Goal: Answer question/provide support: Share knowledge or assist other users

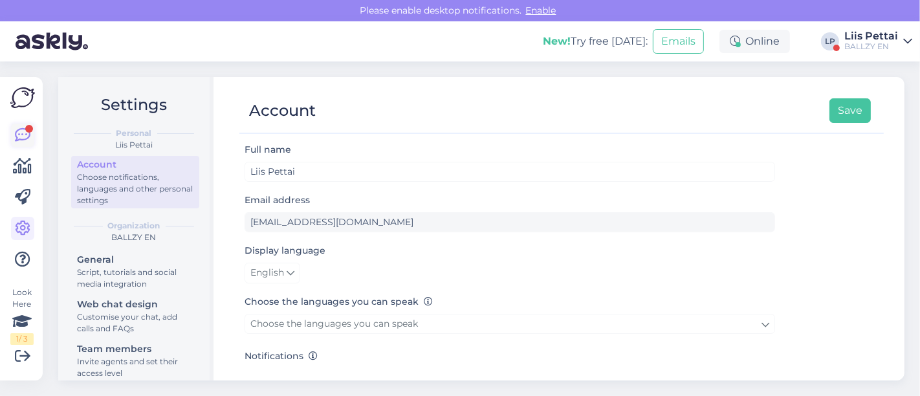
click at [25, 128] on div at bounding box center [29, 129] width 8 height 8
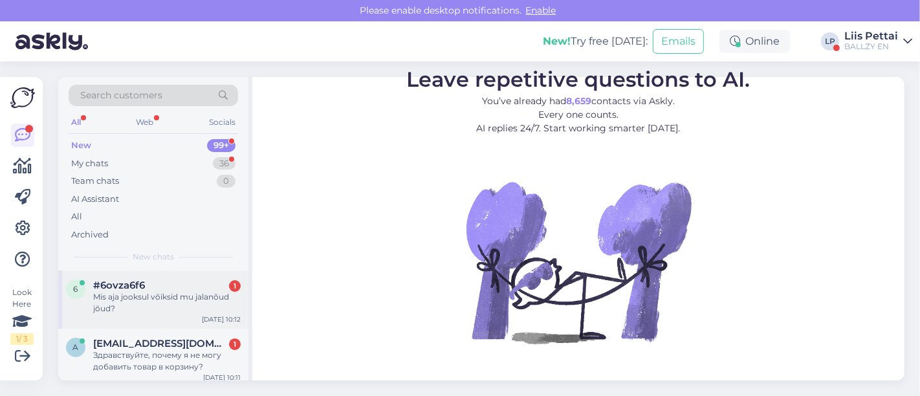
click at [116, 301] on div "Mis aja jooksul võiksid mu jalanõud jõud?" at bounding box center [167, 302] width 148 height 23
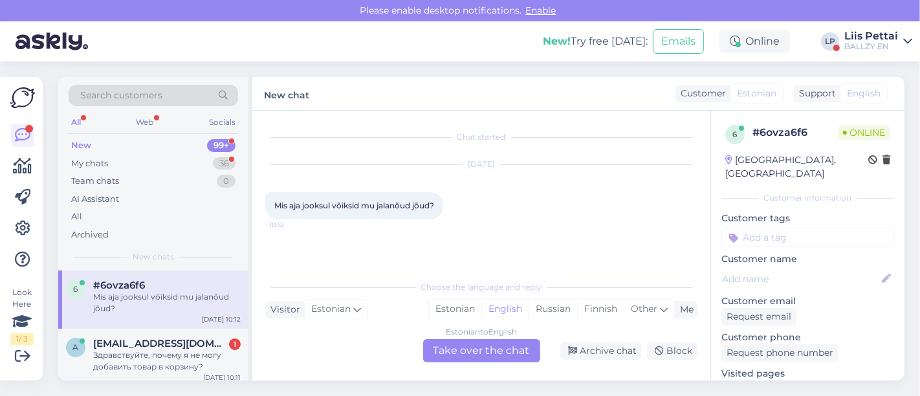
click at [462, 349] on div "Estonian to English Take over the chat" at bounding box center [481, 350] width 117 height 23
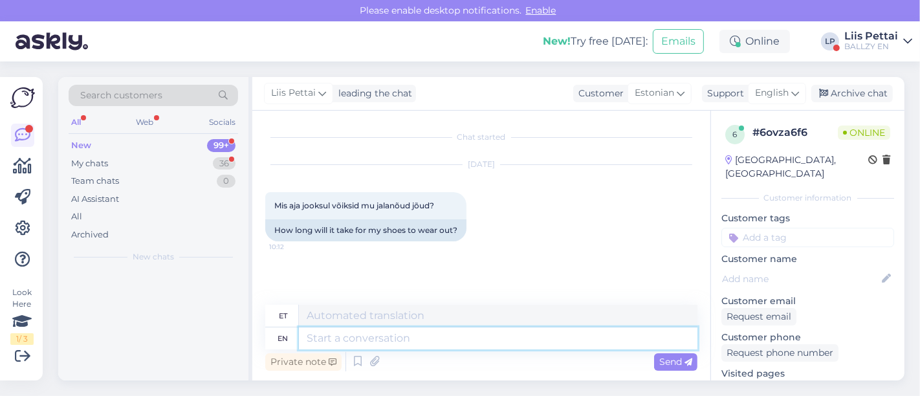
click at [437, 342] on textarea at bounding box center [498, 338] width 399 height 22
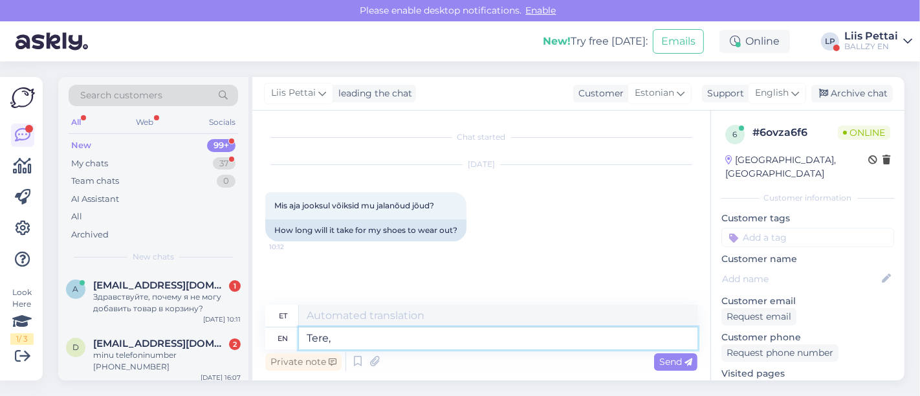
type textarea "Tere, t"
type textarea "Tere,"
type textarea "Tere, tellimusi saa"
type textarea "Tere, tellimusi"
type textarea "Tere, tellimusi saadame vä"
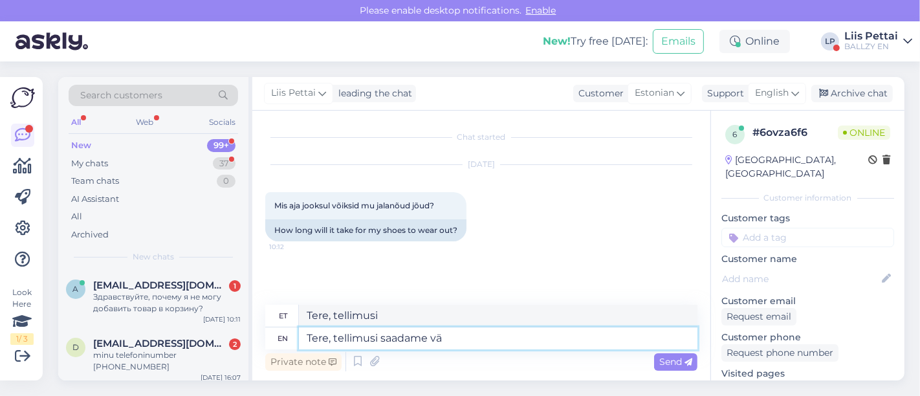
type textarea "Tere, tellimuse saatmine"
type textarea "Tere, tellimusi saadame välja 2"
type textarea "Tere, tellimusi saadame välja"
type textarea "Tere, tellimusi saadame välja 2-7 t"
type textarea "Tere, tellimusi saadame välja 2-7"
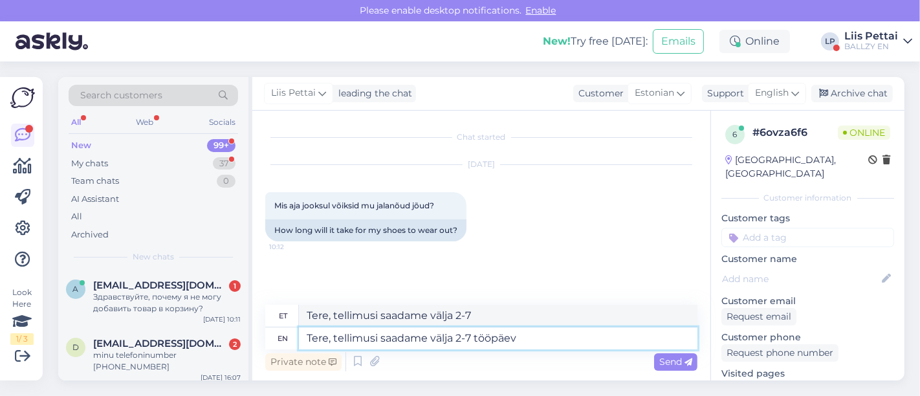
type textarea "Tere, tellimusi saadame välja 2-7 tööpäeva"
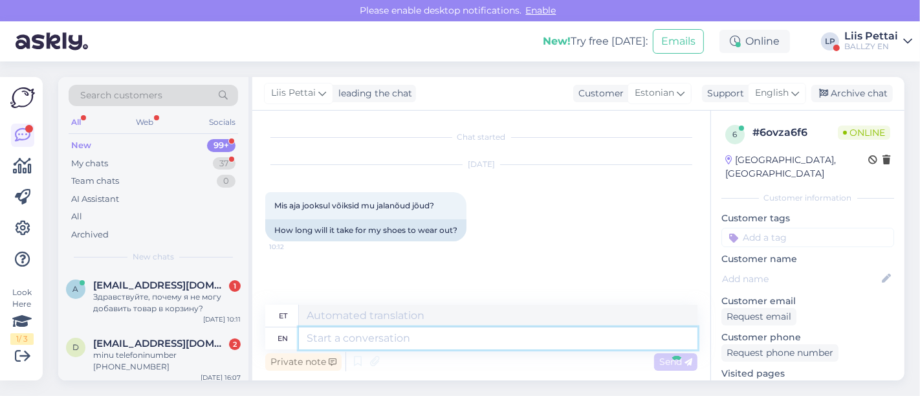
scroll to position [39, 0]
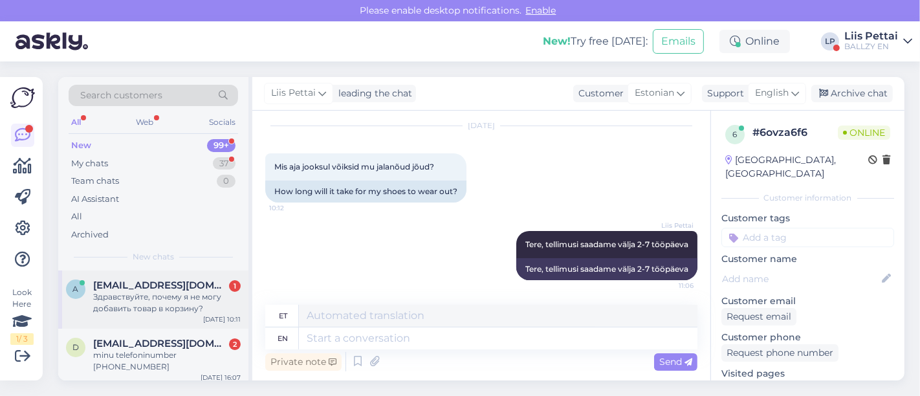
click at [142, 301] on div "Здравствуйте, почему я не могу добавить товар в корзину?" at bounding box center [167, 302] width 148 height 23
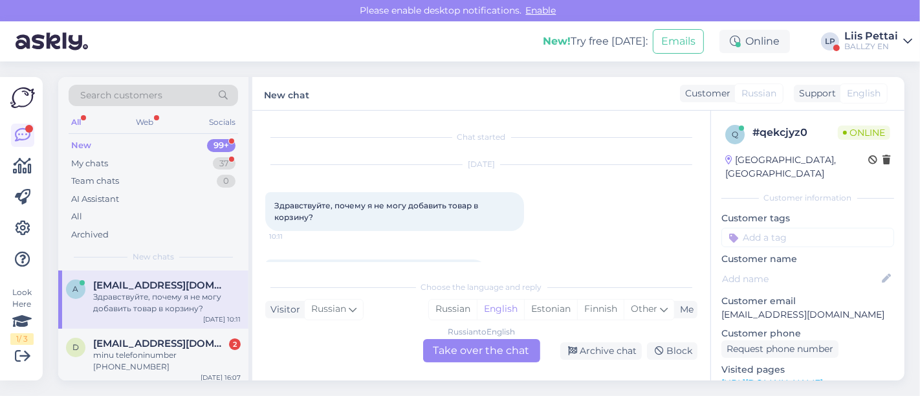
scroll to position [27, 0]
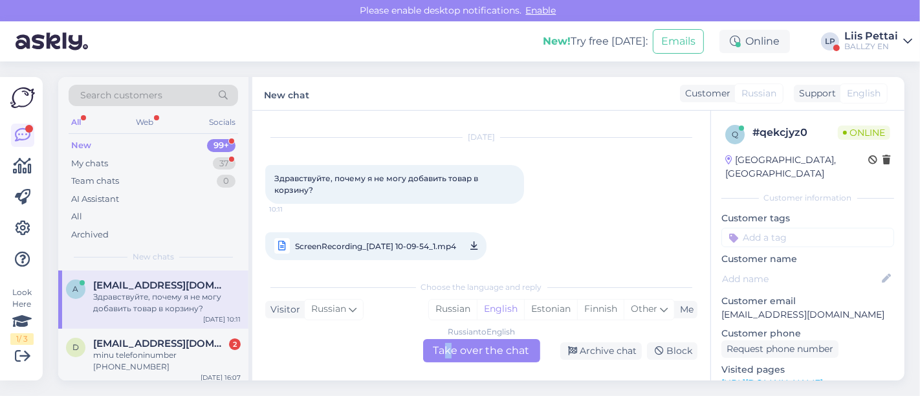
click at [449, 352] on div "Russian to English Take over the chat" at bounding box center [481, 350] width 117 height 23
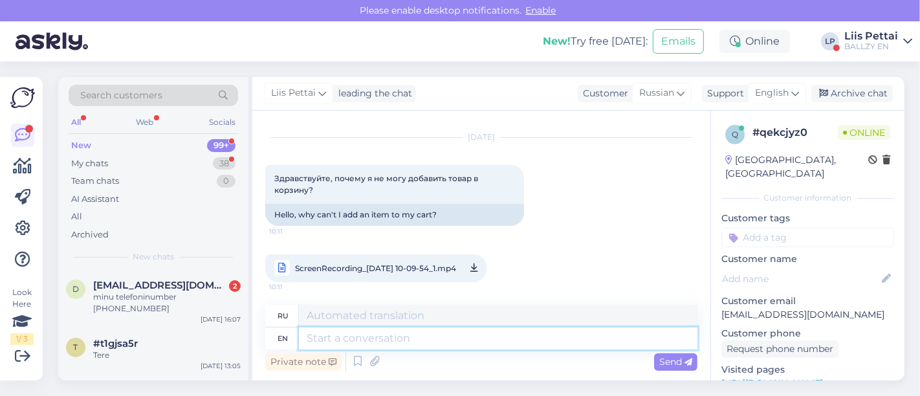
click at [426, 338] on textarea at bounding box center [498, 338] width 399 height 22
click at [395, 268] on span "ScreenRecording_[DATE] 10-09-54_1.mp4" at bounding box center [375, 268] width 161 height 16
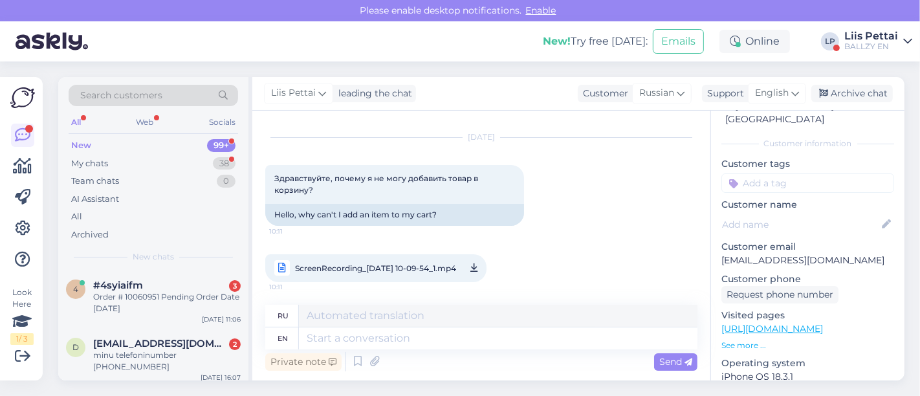
scroll to position [116, 0]
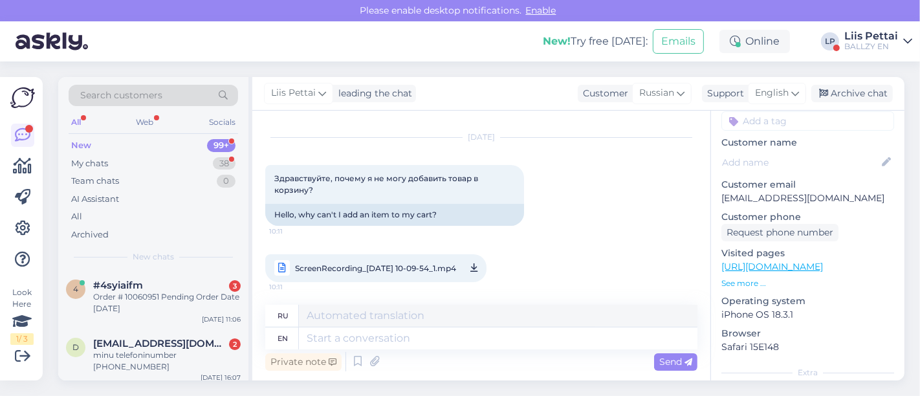
click at [804, 261] on link "[URL][DOMAIN_NAME]" at bounding box center [772, 267] width 102 height 12
drag, startPoint x: 909, startPoint y: 219, endPoint x: 908, endPoint y: 239, distance: 20.7
click at [908, 239] on div "Search customers All Web Socials New 99+ My chats 38 Team chats 0 AI Assistant …" at bounding box center [485, 228] width 870 height 334
click at [140, 311] on div "Order # 10060951 Pending Order Date [DATE]" at bounding box center [167, 302] width 148 height 23
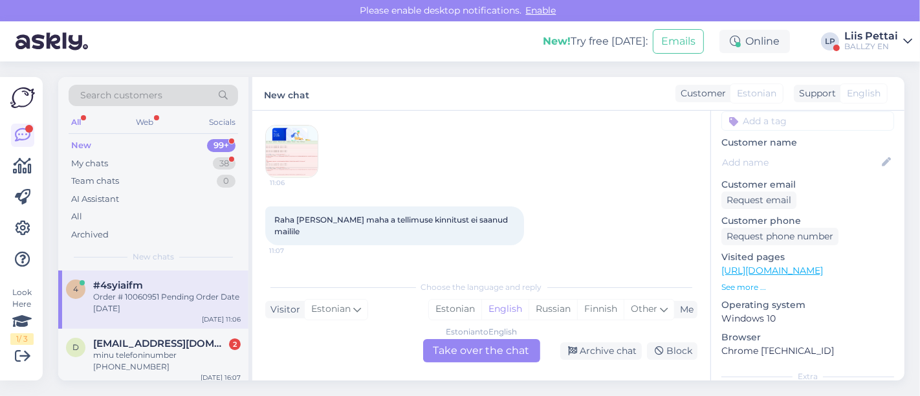
scroll to position [146, 0]
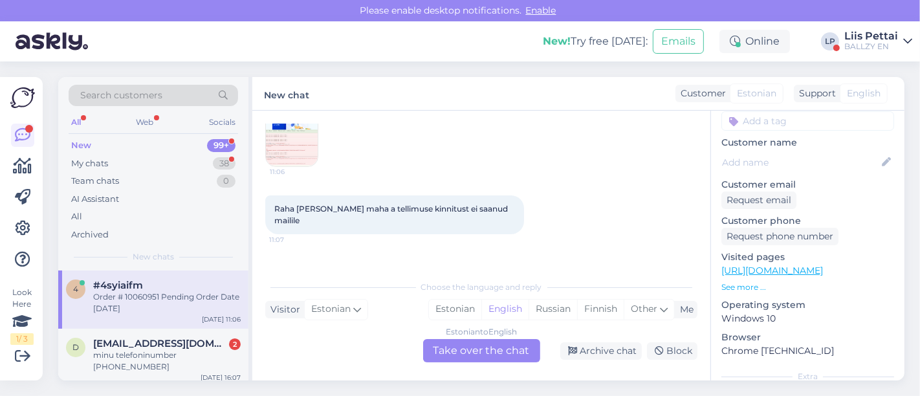
click at [307, 166] on img at bounding box center [292, 141] width 52 height 52
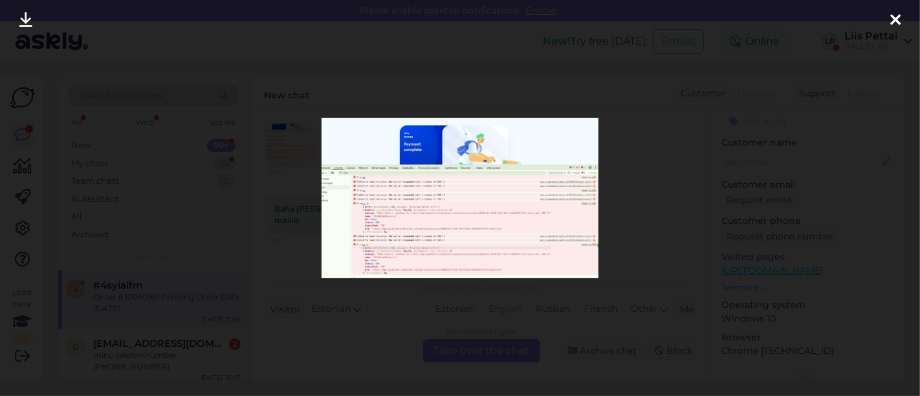
click at [308, 182] on div at bounding box center [460, 198] width 920 height 396
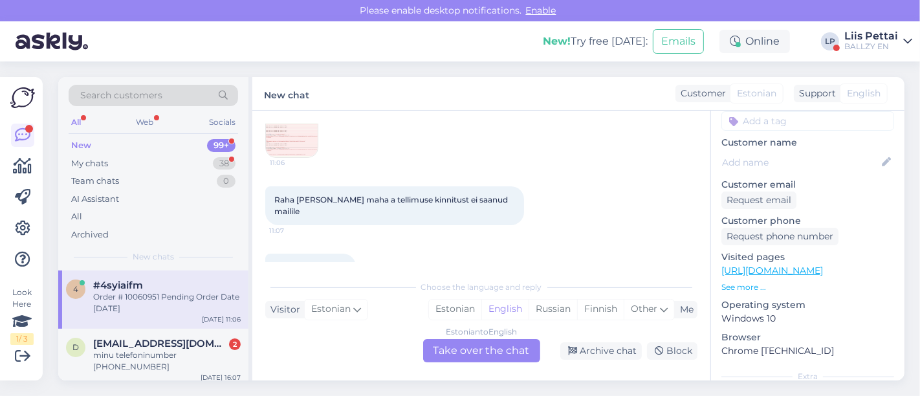
scroll to position [233, 0]
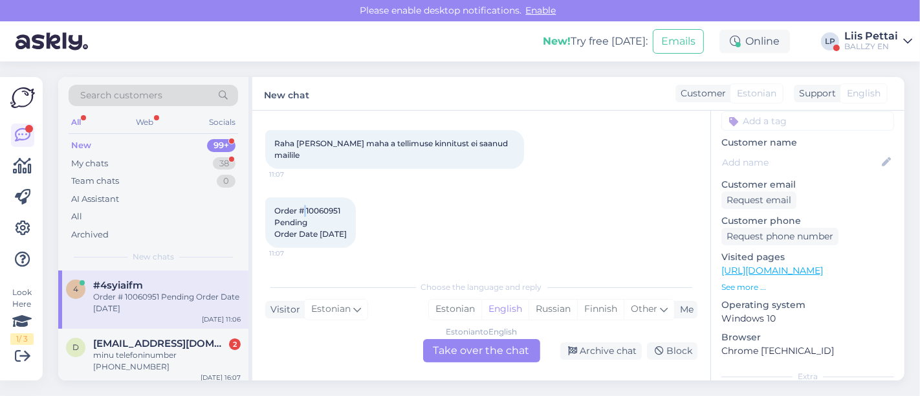
drag, startPoint x: 305, startPoint y: 216, endPoint x: 308, endPoint y: 210, distance: 6.7
click at [308, 210] on div "Order # 10060951 Pending Order Date [DATE] 11:07" at bounding box center [310, 222] width 91 height 50
click at [345, 212] on div "Order # 10060951 Pending Order Date [DATE] 11:07" at bounding box center [310, 222] width 91 height 50
drag, startPoint x: 342, startPoint y: 210, endPoint x: 305, endPoint y: 208, distance: 36.9
click at [305, 208] on div "Order # 10060951 Pending Order Date [DATE] 11:07" at bounding box center [310, 222] width 91 height 50
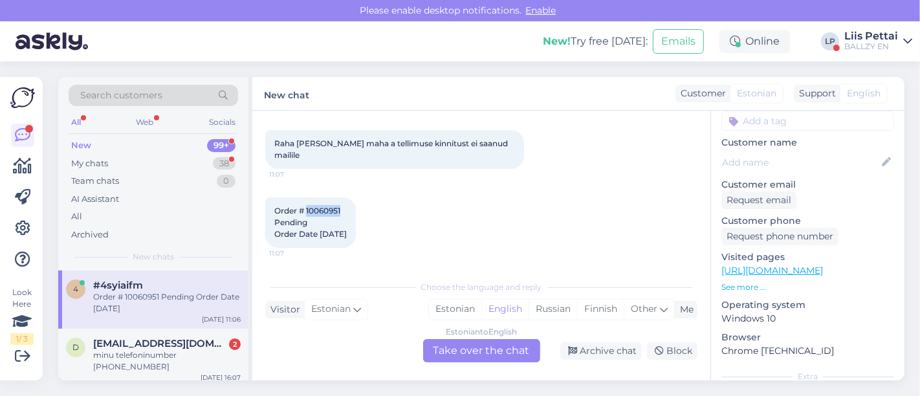
copy span "10060951"
click at [146, 168] on div "My chats 38" at bounding box center [154, 164] width 170 height 18
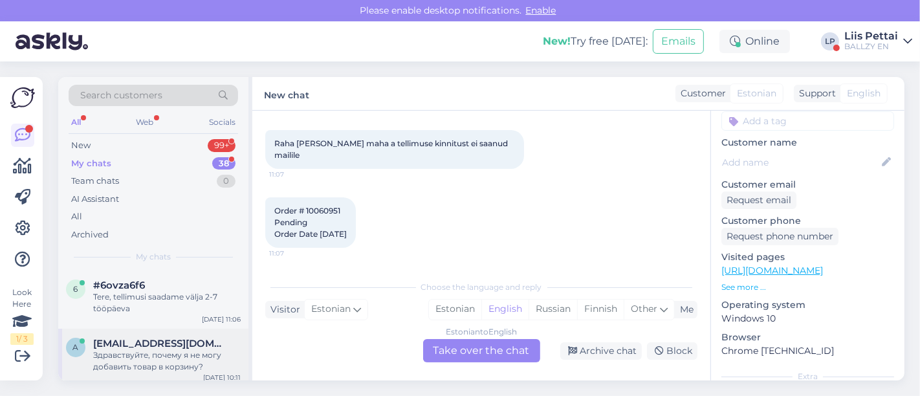
click at [118, 345] on span "[EMAIL_ADDRESS][DOMAIN_NAME]" at bounding box center [160, 344] width 135 height 12
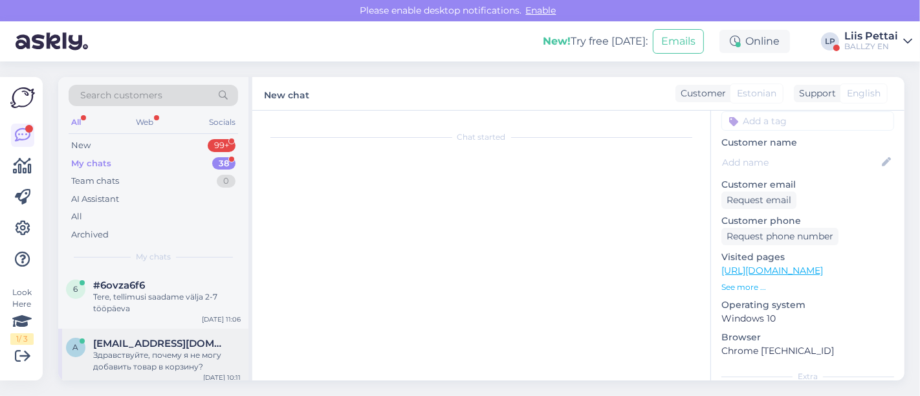
scroll to position [27, 0]
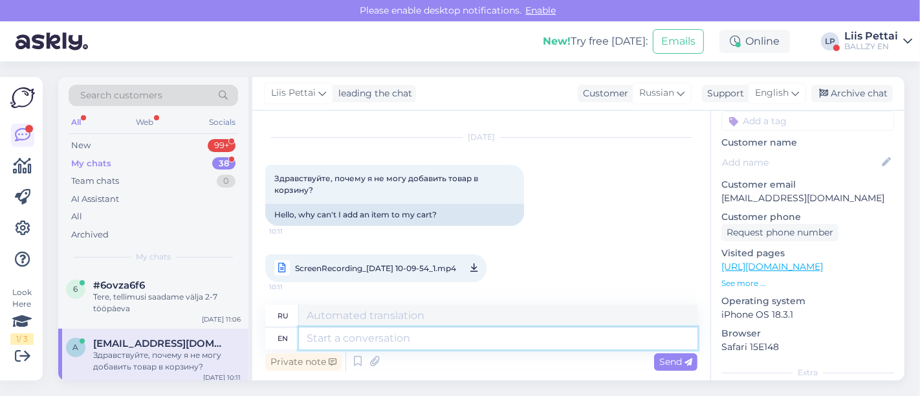
click at [421, 341] on textarea at bounding box center [498, 338] width 399 height 22
type textarea "Tere, kah"
type textarea "Тере,"
type textarea "Tere, kahjuks e"
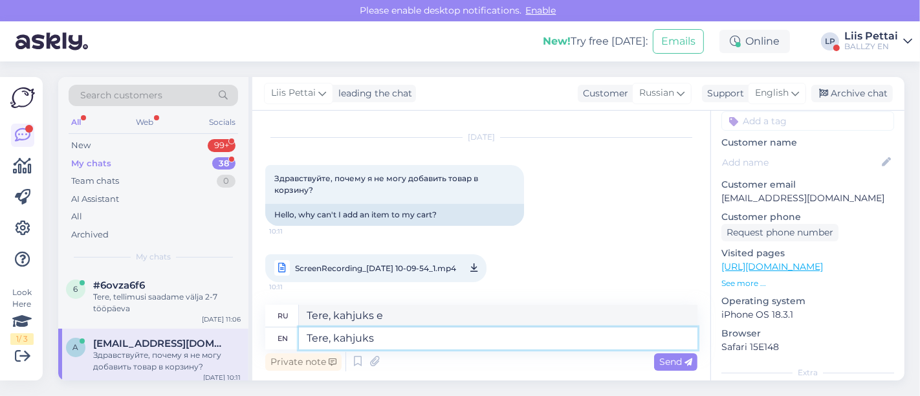
type textarea "Tere, kahjuks o"
type textarea "Tere, kahjuks"
type textarea "Tere, kahjuks on v"
type textarea "Tere, kahjuks on"
type textarea "Tere, kahjuks on veebis he"
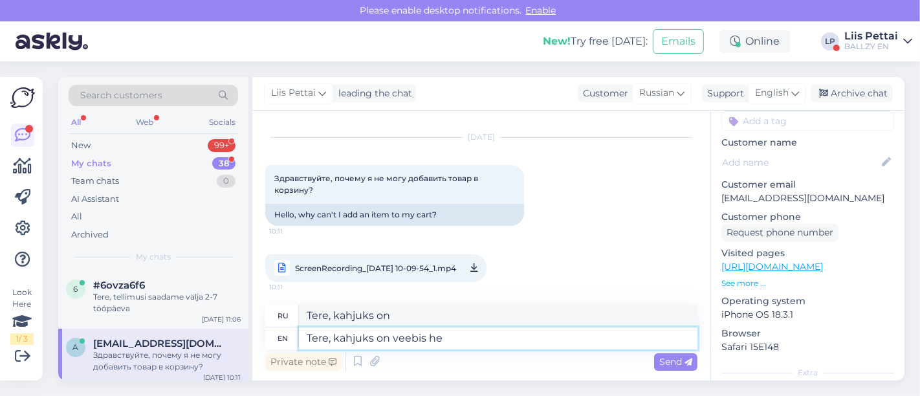
type textarea "Tere, kahjuks on veebis"
type textarea "Tere, kahjuks on veebis hetkel ain"
type textarea "Тере, [PERSON_NAME] на вебис хеткель"
type textarea "Tere, kahjuks on veebis hetkel ainult su"
type textarea "Тере, [PERSON_NAME] на вебис хеткель айнулт"
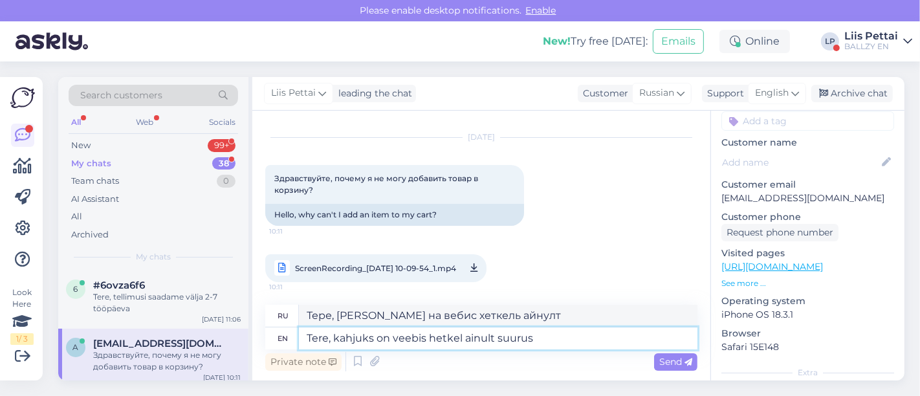
type textarea "Tere, kahjuks on veebis hetkel ainult suurus"
type textarea "Тере, кахьюкс на вебис хеткель айнулт суурус"
type textarea "Tere, kahjuks on veebis hetkel ainult suurus 47 sa"
type textarea "Тере, кахьюкс на вебис хеткель айнульт суурус 47"
type textarea "Tere, kahjuks on veebis hetkel ainult suurus 47 saadaval"
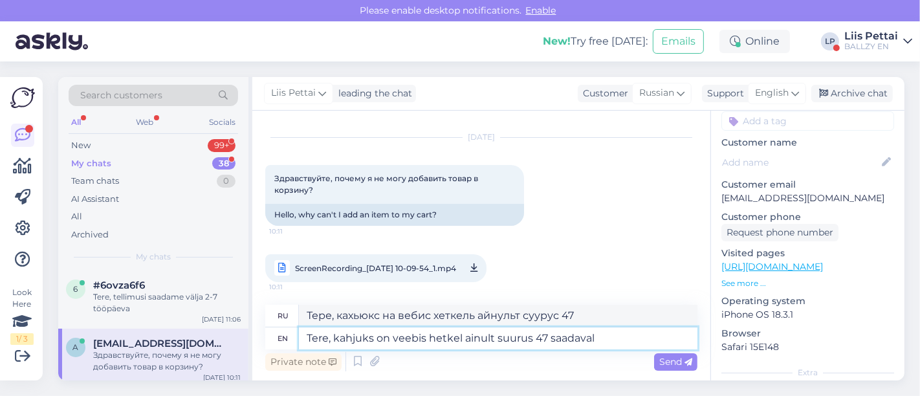
type textarea "Тере, [PERSON_NAME] на вебис хеткель айнульт суурус 47 саадавал"
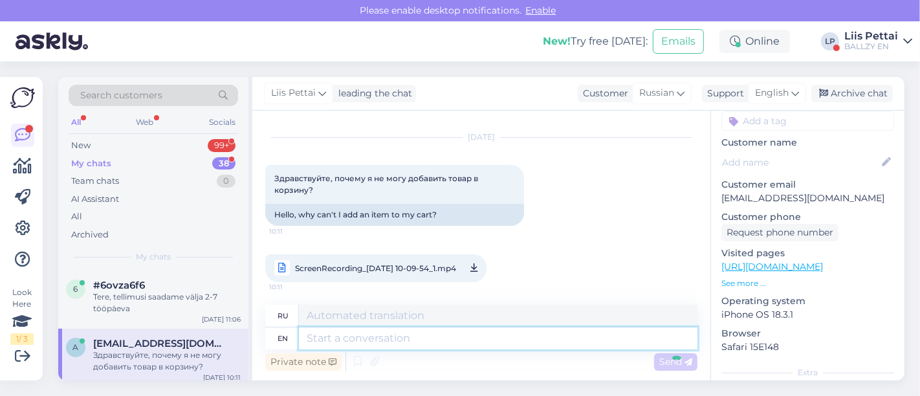
scroll to position [118, 0]
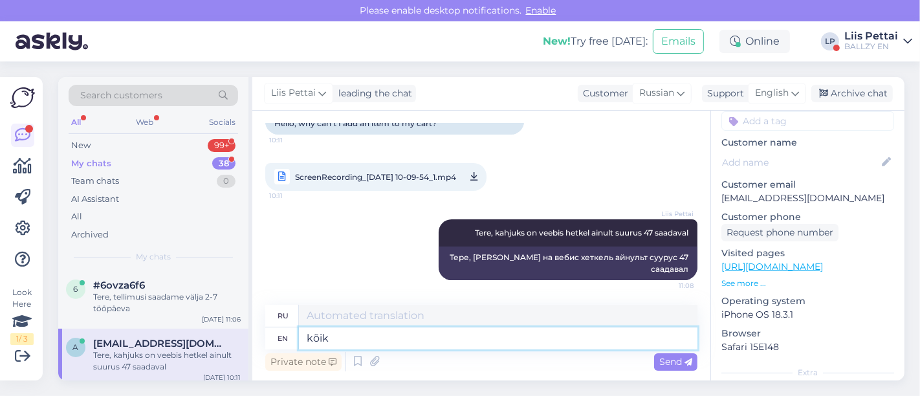
type textarea "kõik m"
type textarea "кыйк"
type textarea "kõik muu on"
type textarea "kõik muu"
type textarea "kõik muu on"
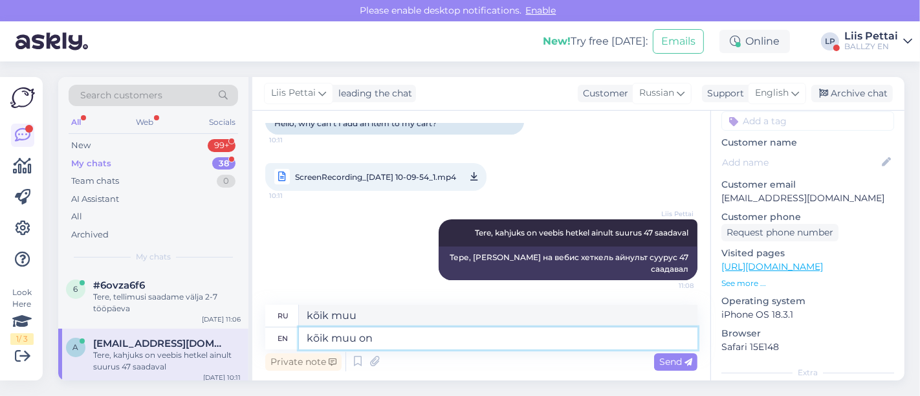
type textarea "kõik muu on"
type textarea "kõik muu on müüdud"
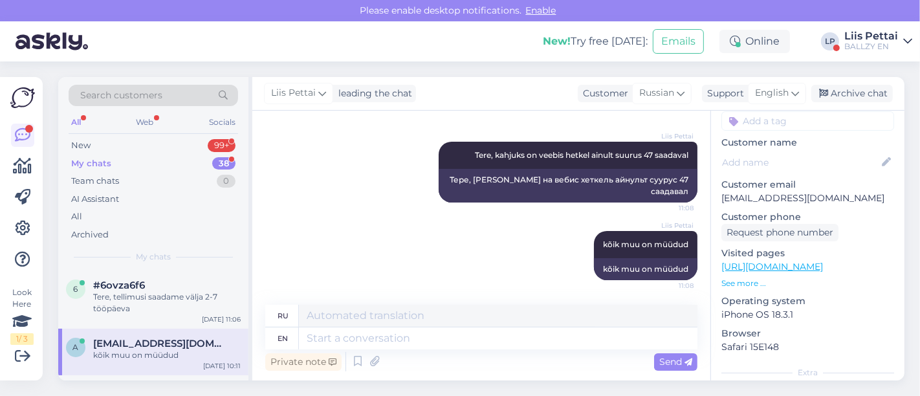
click at [127, 335] on div "a [EMAIL_ADDRESS][DOMAIN_NAME] kõik muu on müüdud [DATE] 10:11" at bounding box center [153, 352] width 190 height 47
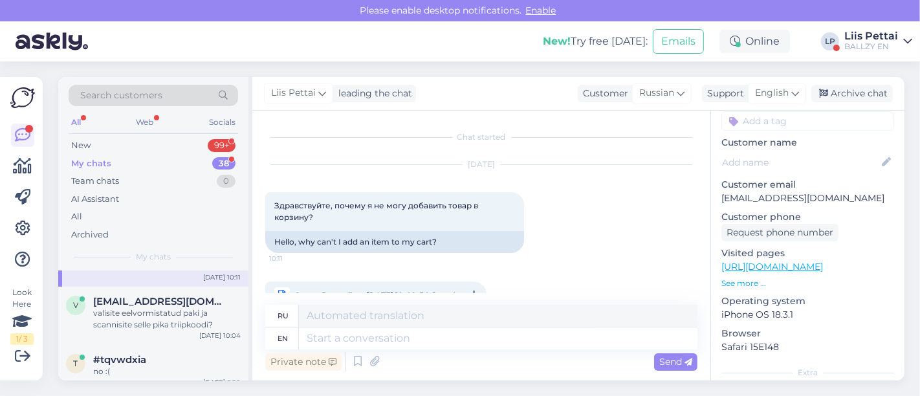
scroll to position [115, 0]
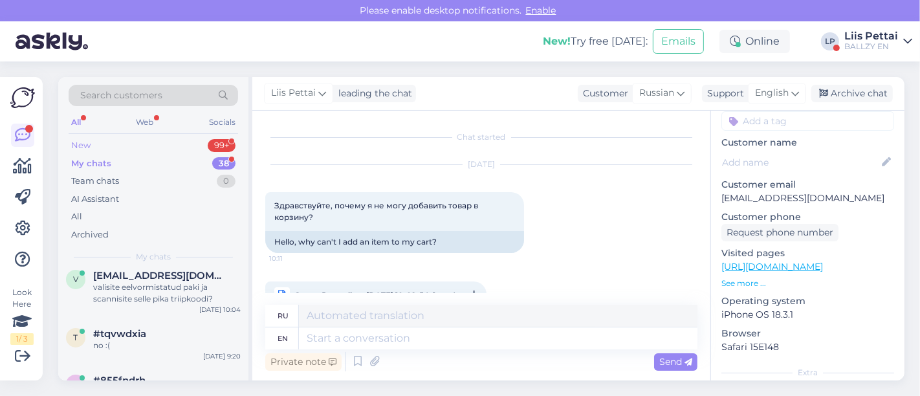
click at [91, 140] on div "New 99+" at bounding box center [154, 146] width 170 height 18
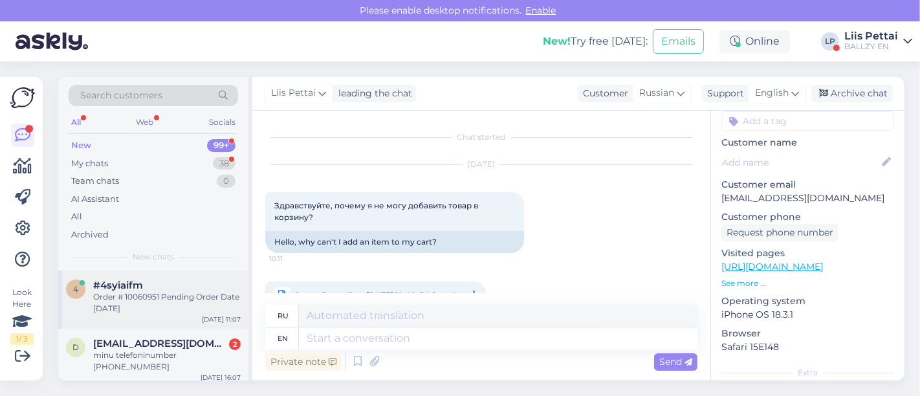
click at [164, 294] on div "Order # 10060951 Pending Order Date [DATE]" at bounding box center [167, 302] width 148 height 23
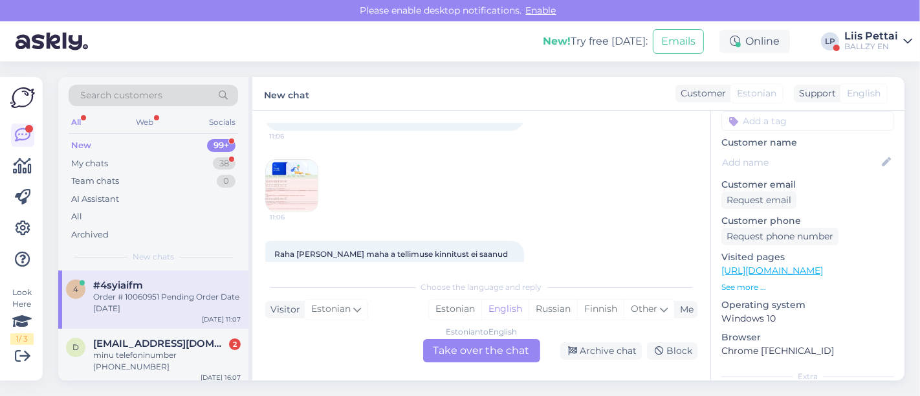
scroll to position [233, 0]
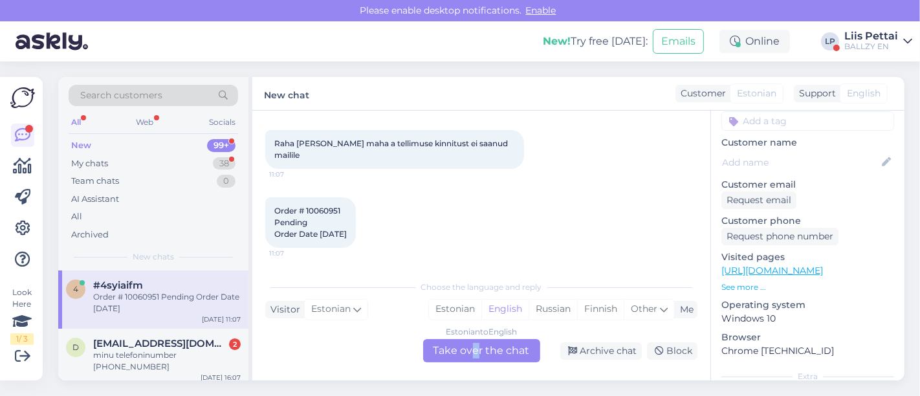
click at [476, 352] on div "Estonian to English Take over the chat" at bounding box center [481, 350] width 117 height 23
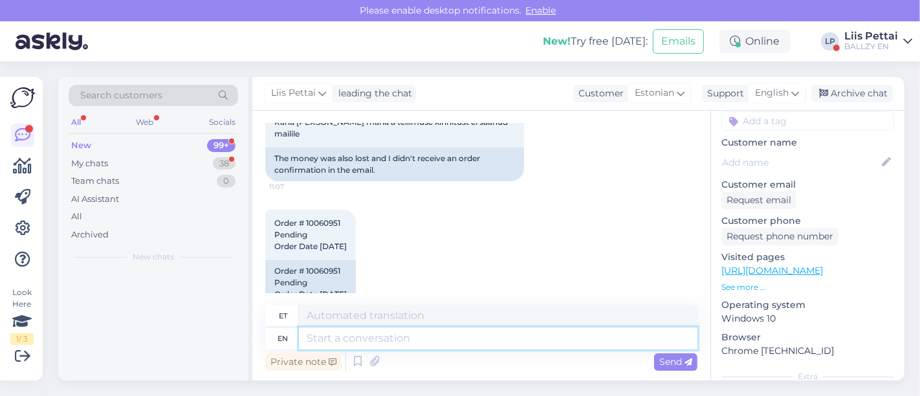
click at [421, 343] on textarea at bounding box center [498, 338] width 399 height 22
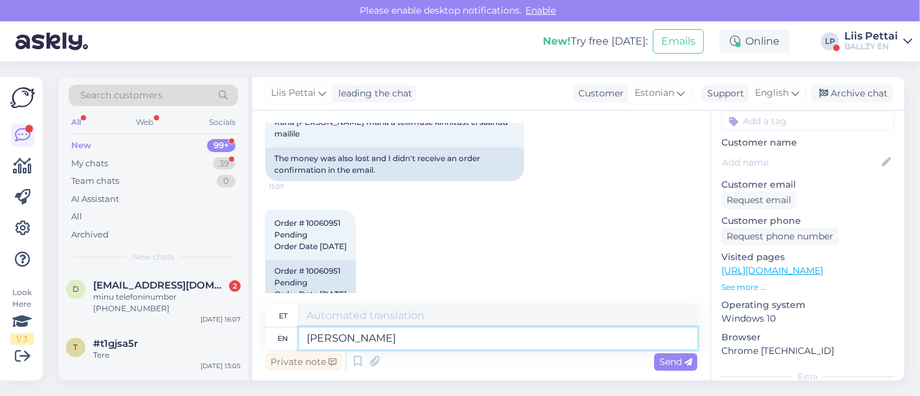
type textarea "[PERSON_NAME] s"
type textarea "[PERSON_NAME]"
type textarea "[PERSON_NAME] süsteemi ka,"
type textarea "[PERSON_NAME] süsteem"
type textarea "[PERSON_NAME] süsteemi ka, va"
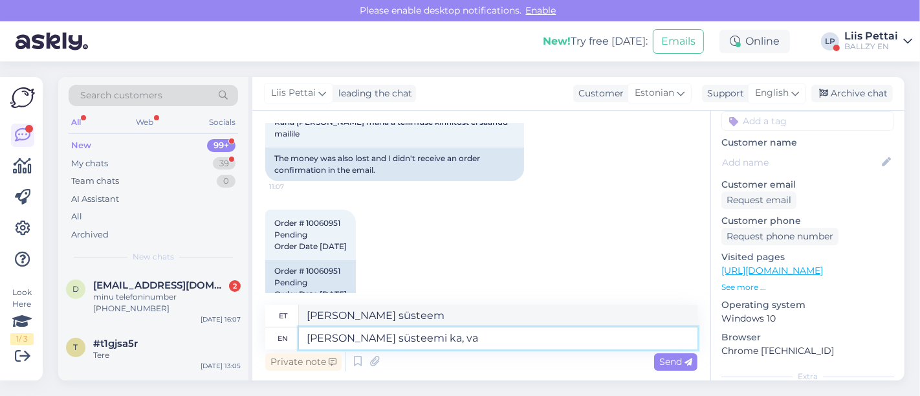
type textarea "[PERSON_NAME] süsteem ka,"
type textarea "[PERSON_NAME] süsteemi ka, vaadake spa"
type textarea "[PERSON_NAME] süsteem ka, vaatake"
type textarea "[PERSON_NAME] süsteemi ka, vaadake spami i"
type textarea "[PERSON_NAME] süsteemi ka, vaadake spami"
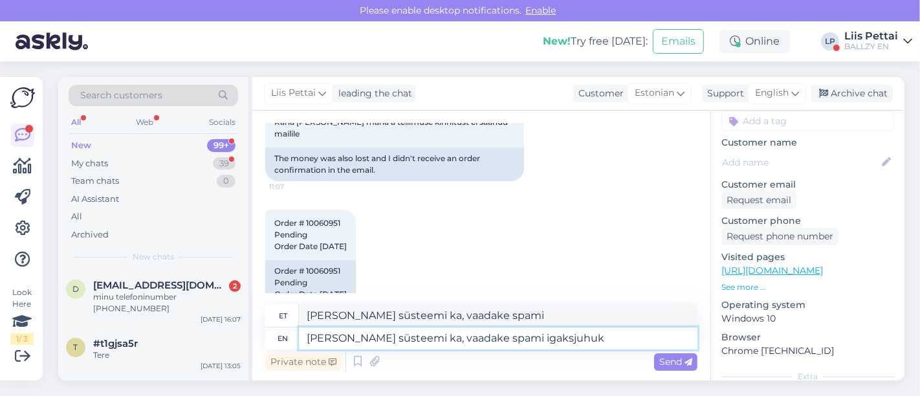
type textarea "[PERSON_NAME] süsteemi ka, vaadake spami igaksjuhuks"
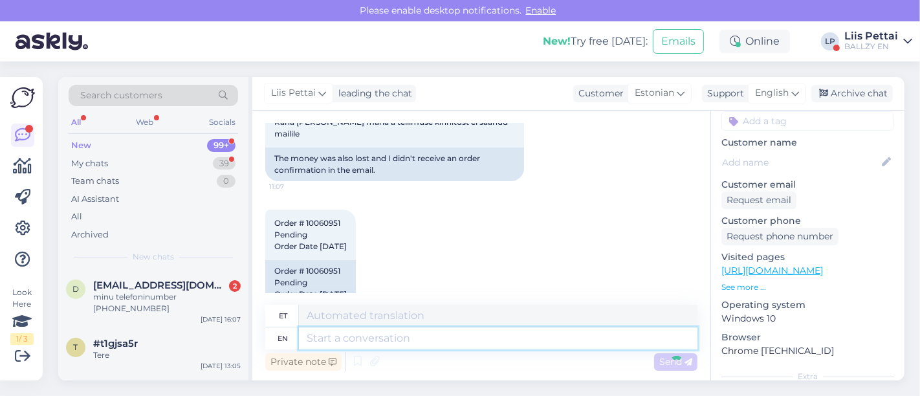
scroll to position [391, 0]
